Goal: Navigation & Orientation: Find specific page/section

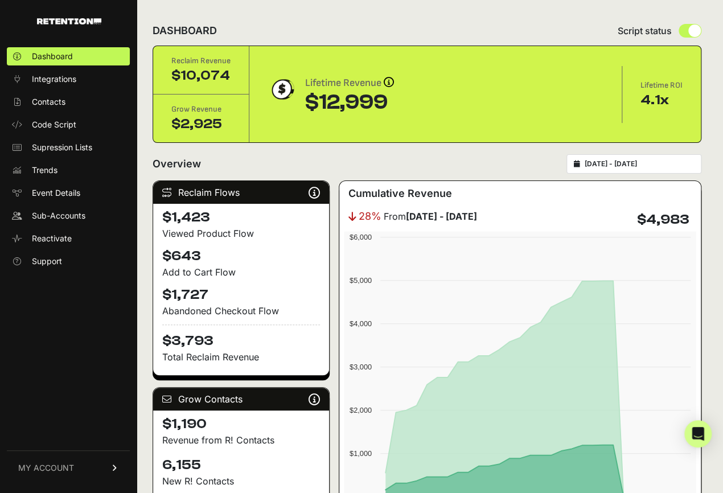
click at [61, 466] on span "MY ACCOUNT" at bounding box center [46, 467] width 56 height 11
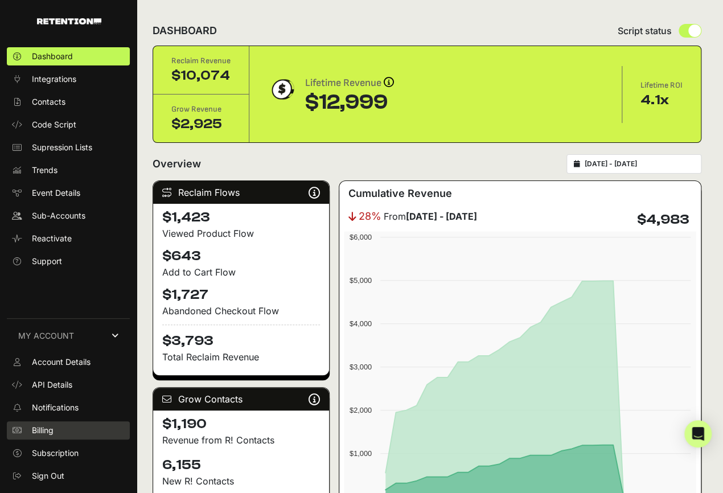
click at [42, 433] on span "Billing" at bounding box center [43, 430] width 22 height 11
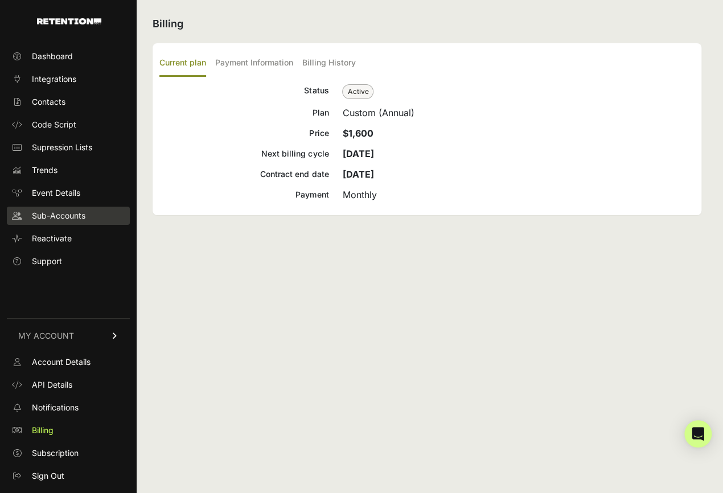
click at [66, 218] on span "Sub-Accounts" at bounding box center [59, 215] width 54 height 11
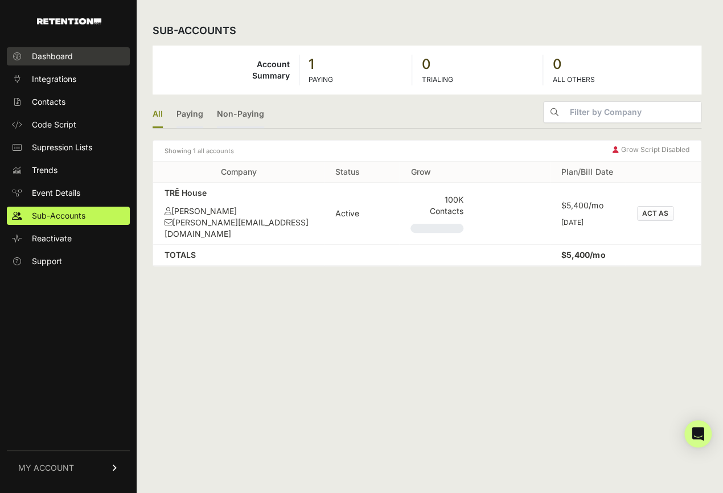
click at [50, 56] on span "Dashboard" at bounding box center [52, 56] width 41 height 11
